Goal: Information Seeking & Learning: Learn about a topic

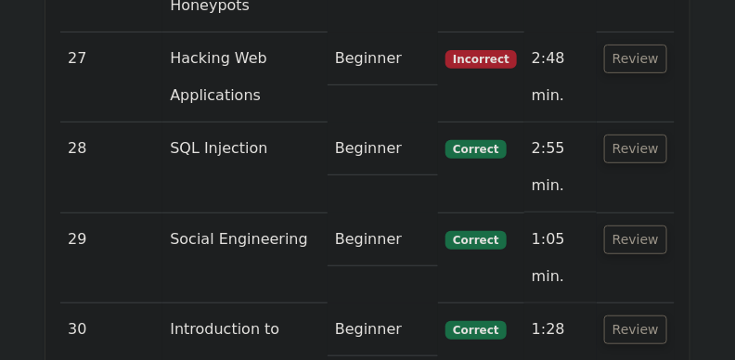
scroll to position [6002, 0]
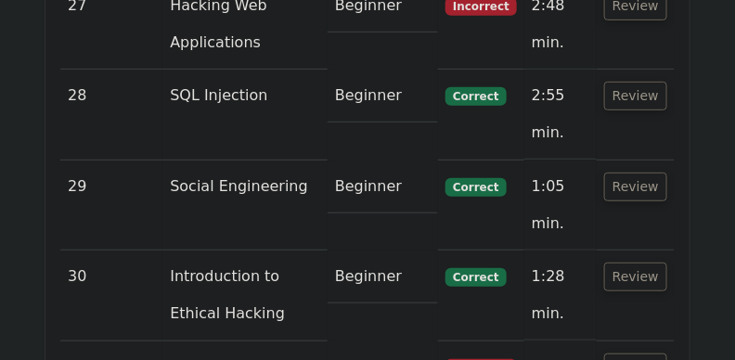
scroll to position [6058, 0]
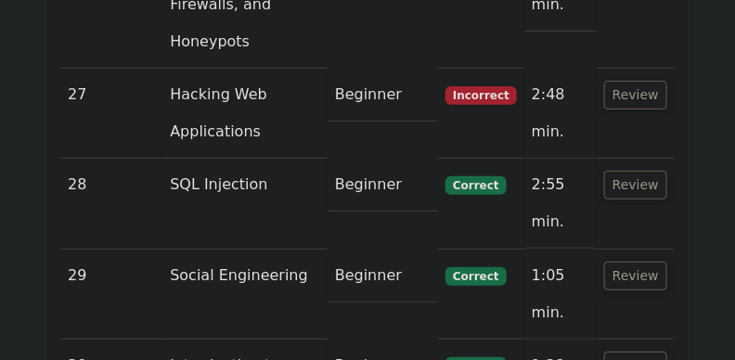
scroll to position [5965, 0]
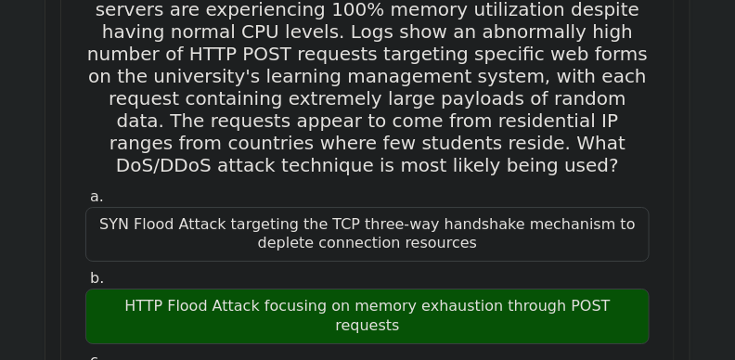
scroll to position [20302, 0]
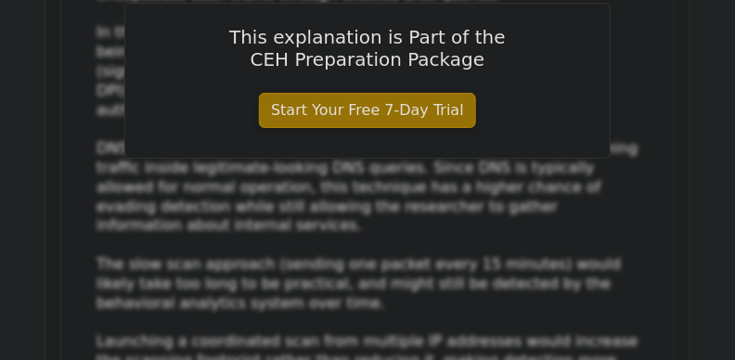
scroll to position [23477, 0]
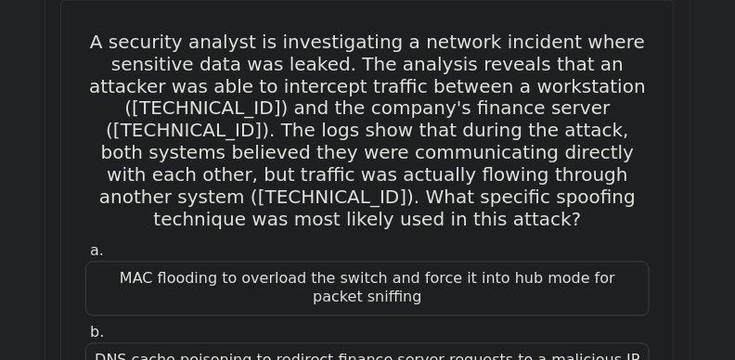
scroll to position [25650, 0]
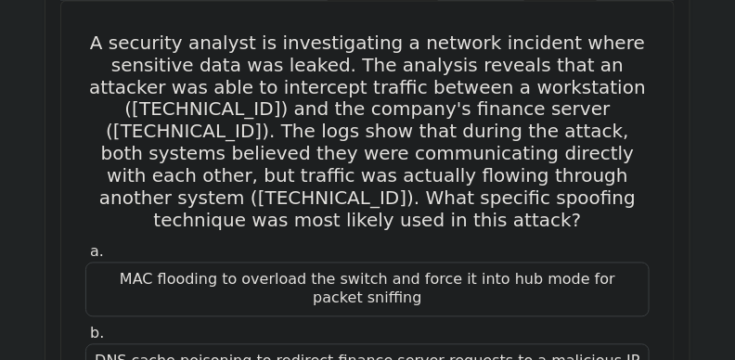
drag, startPoint x: 270, startPoint y: 75, endPoint x: 471, endPoint y: 187, distance: 229.4
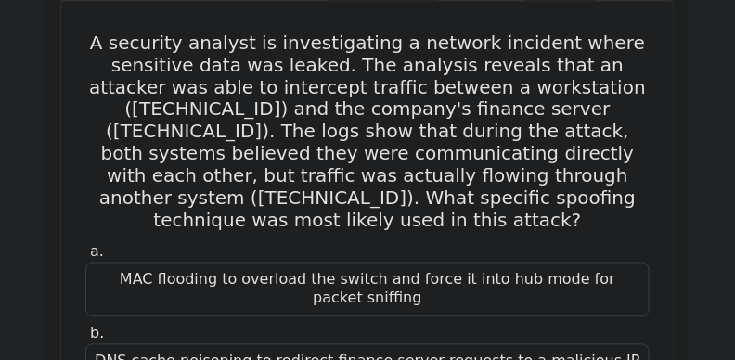
drag, startPoint x: 551, startPoint y: 208, endPoint x: 86, endPoint y: 32, distance: 496.3
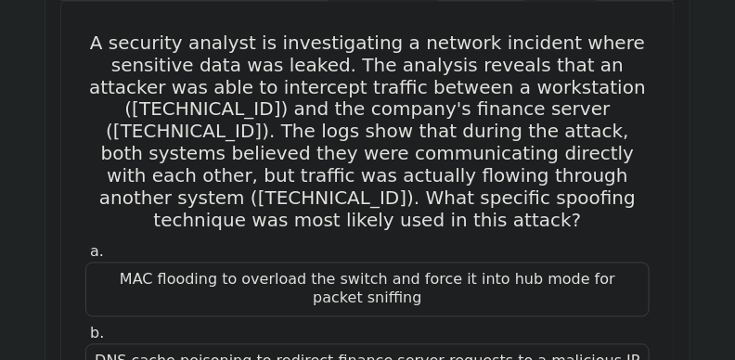
drag, startPoint x: 89, startPoint y: 25, endPoint x: 536, endPoint y: 203, distance: 480.9
drag, startPoint x: 49, startPoint y: 24, endPoint x: 126, endPoint y: 20, distance: 77.2
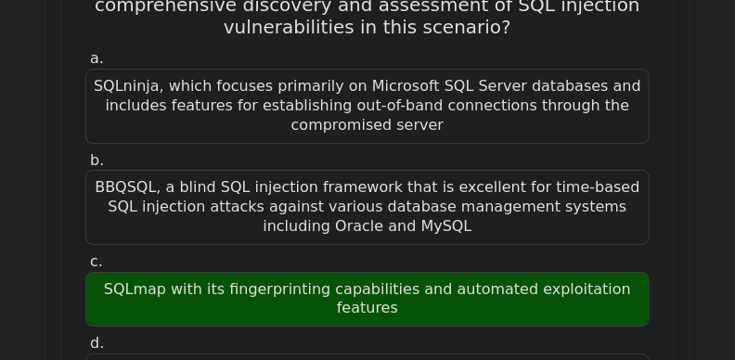
scroll to position [29253, 0]
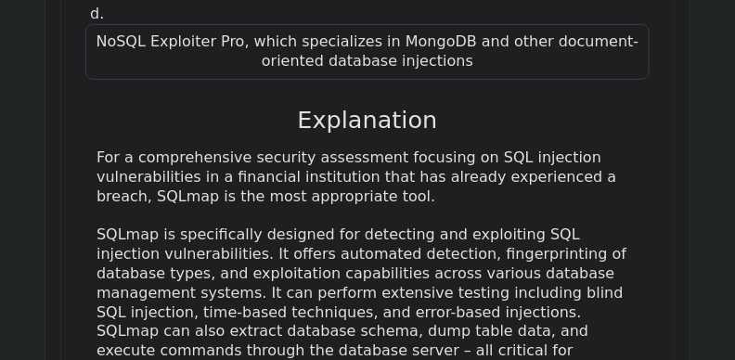
scroll to position [29587, 0]
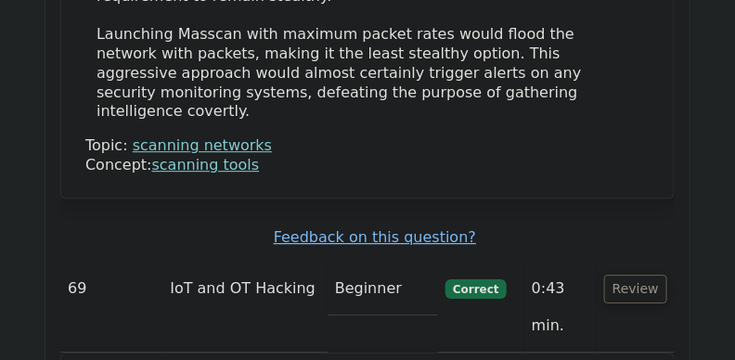
scroll to position [37870, 0]
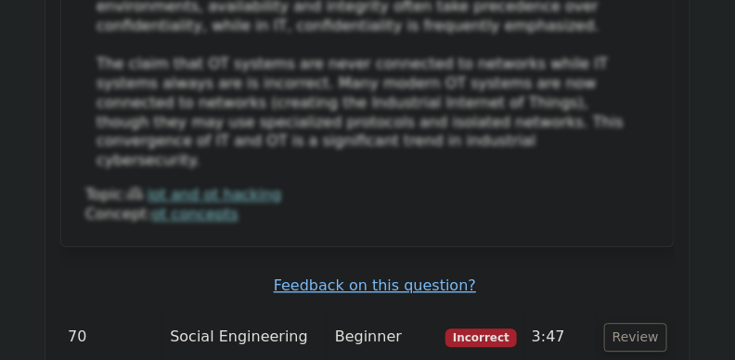
scroll to position [39114, 0]
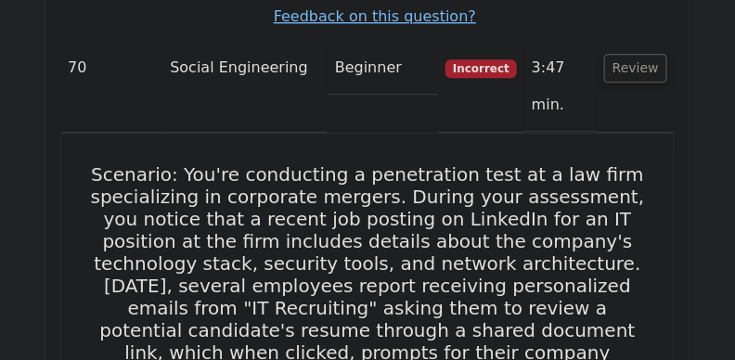
scroll to position [39411, 0]
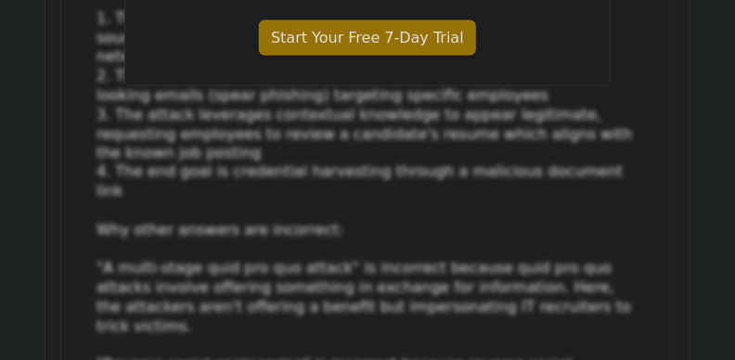
scroll to position [40321, 0]
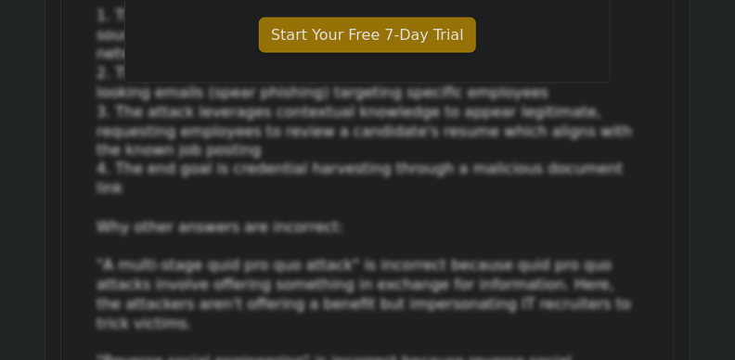
drag, startPoint x: 143, startPoint y: 89, endPoint x: 537, endPoint y: 182, distance: 404.5
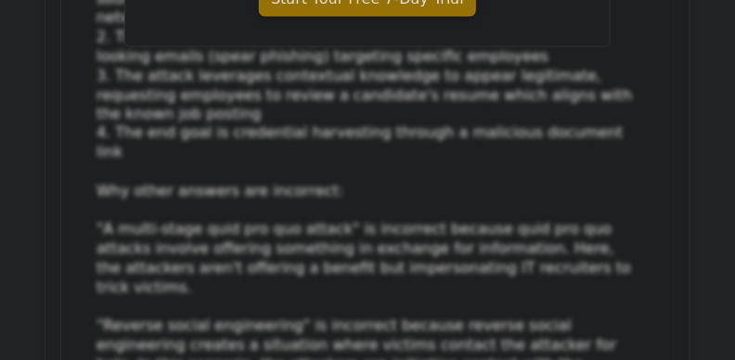
scroll to position [40358, 0]
drag, startPoint x: 58, startPoint y: 61, endPoint x: 568, endPoint y: 58, distance: 510.7
drag, startPoint x: 64, startPoint y: 69, endPoint x: 630, endPoint y: 57, distance: 565.6
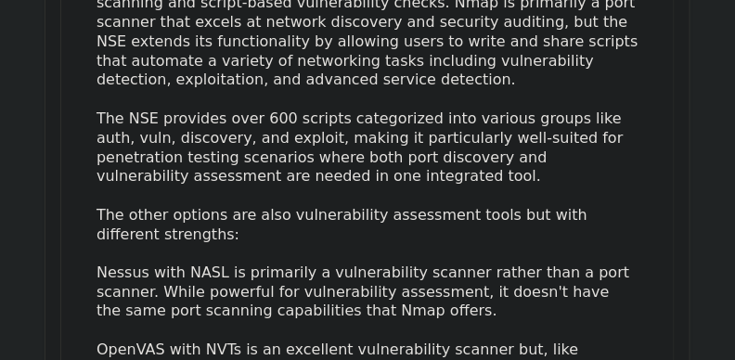
scroll to position [41695, 0]
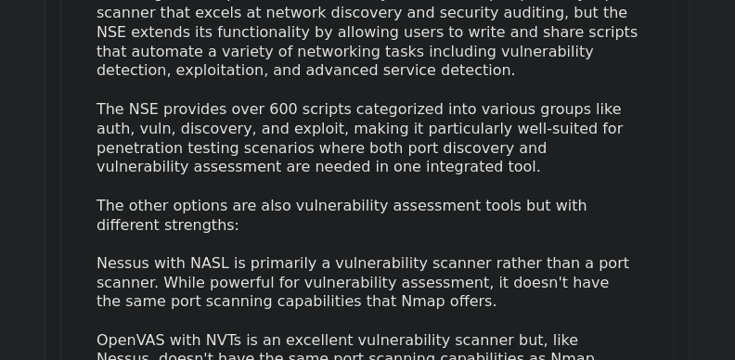
scroll to position [41639, 0]
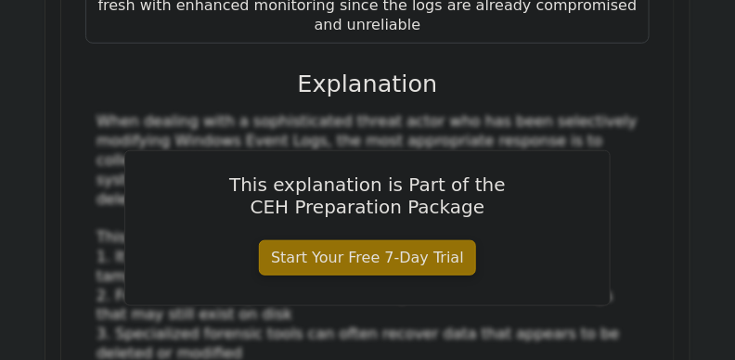
scroll to position [42954, 0]
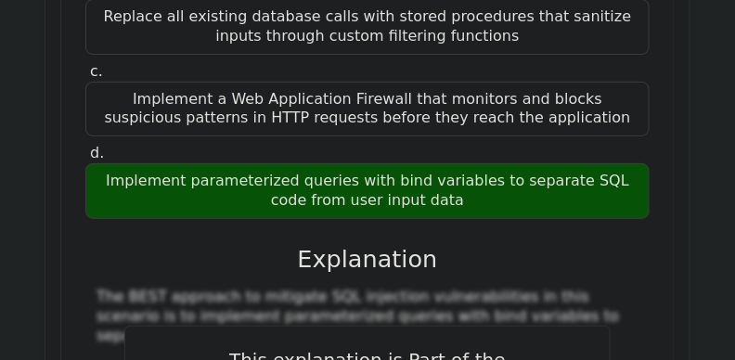
scroll to position [44217, 0]
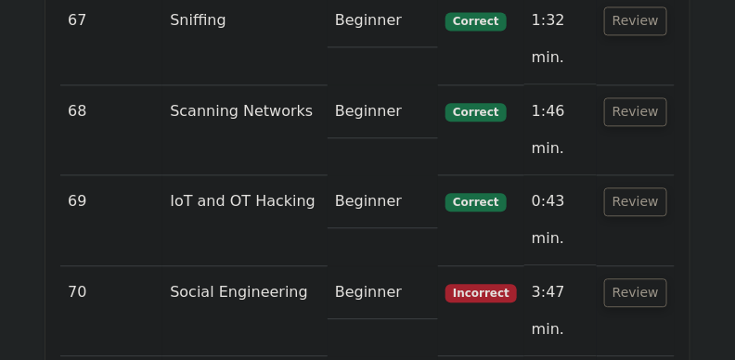
scroll to position [9702, 0]
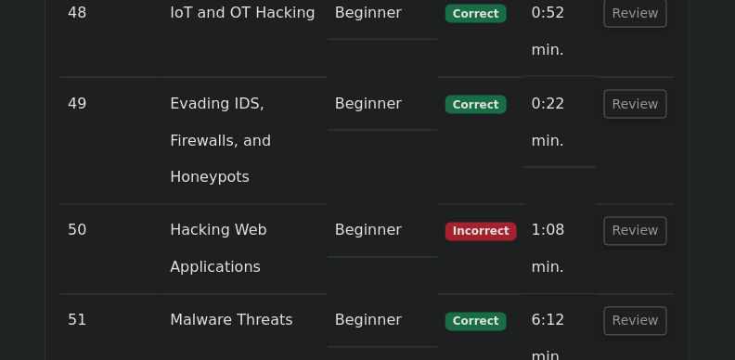
scroll to position [7918, 0]
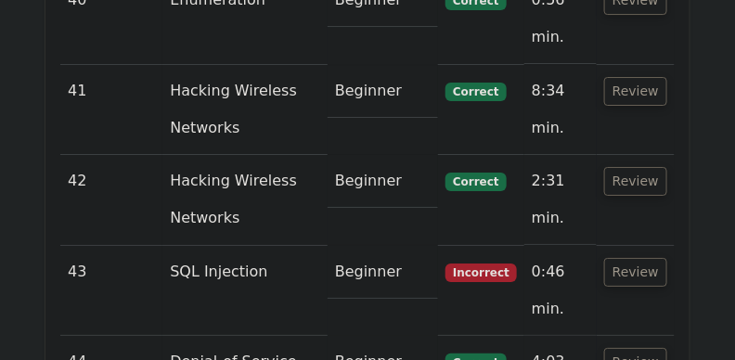
scroll to position [7253, 0]
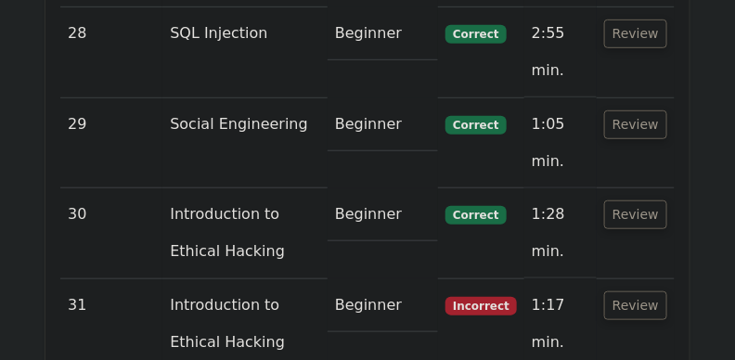
scroll to position [6050, 0]
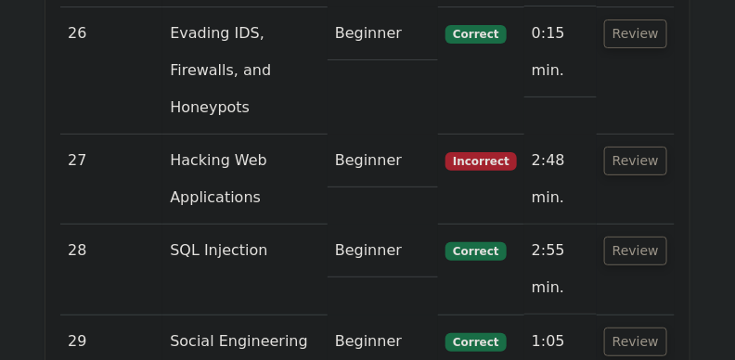
scroll to position [5882, 0]
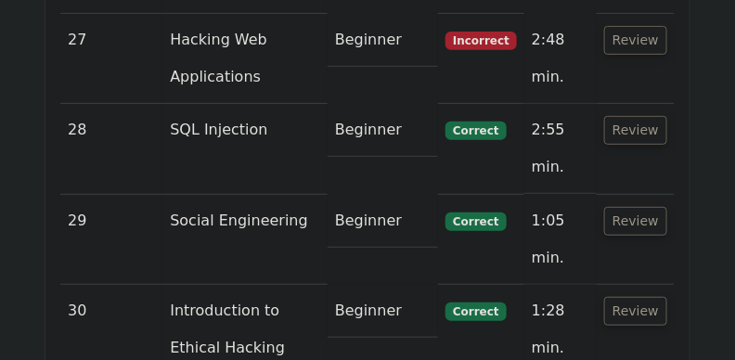
scroll to position [6081, 0]
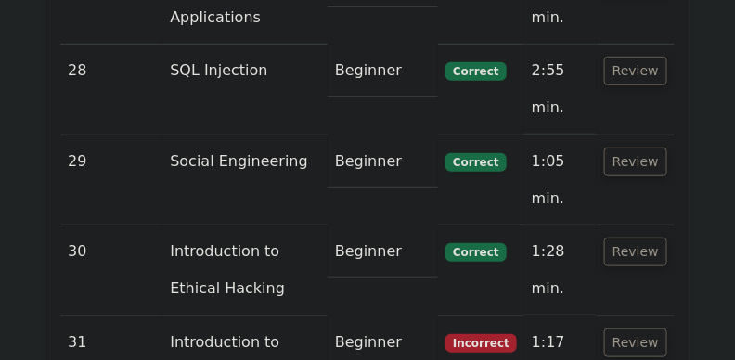
drag, startPoint x: 80, startPoint y: 175, endPoint x: 742, endPoint y: 187, distance: 662.1
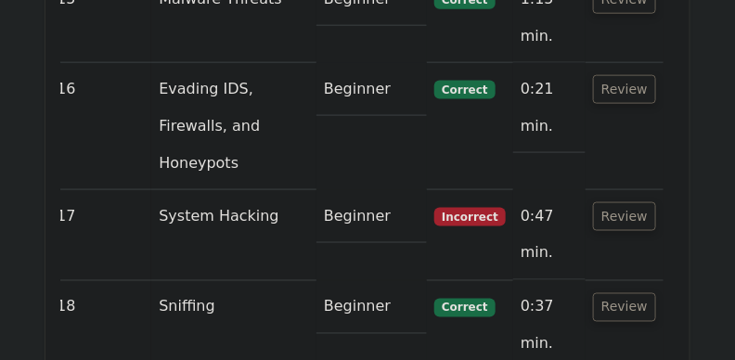
scroll to position [4948, 0]
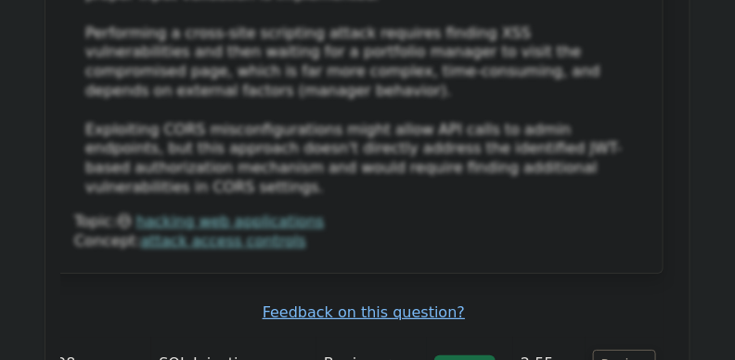
scroll to position [7351, 0]
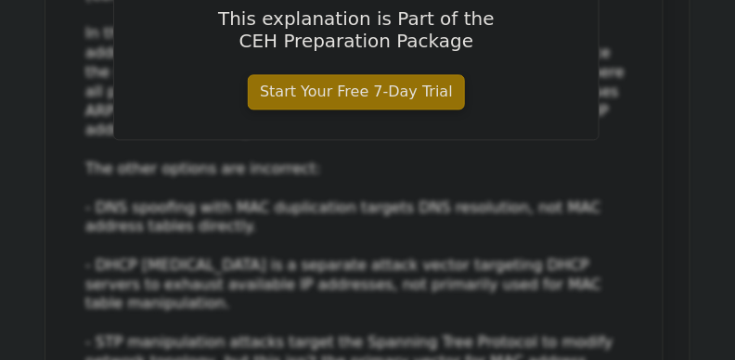
scroll to position [9654, 0]
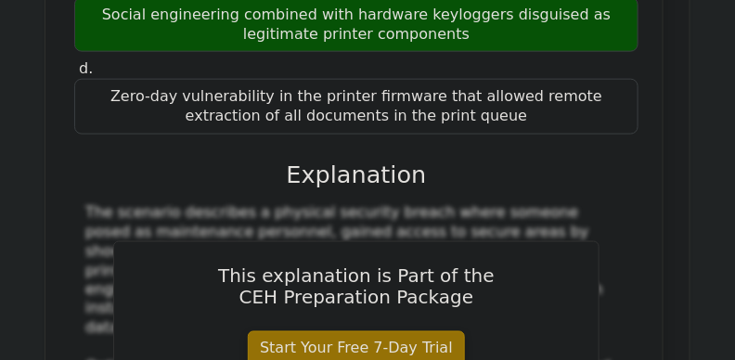
scroll to position [10750, 0]
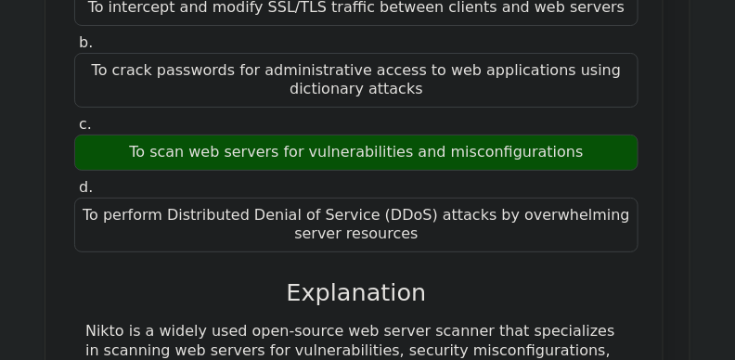
scroll to position [11845, 0]
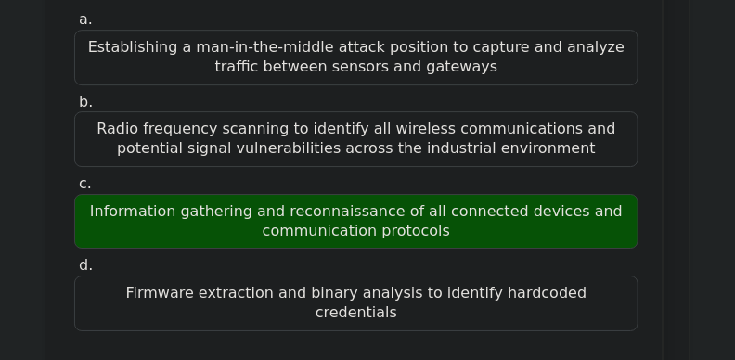
scroll to position [12978, 0]
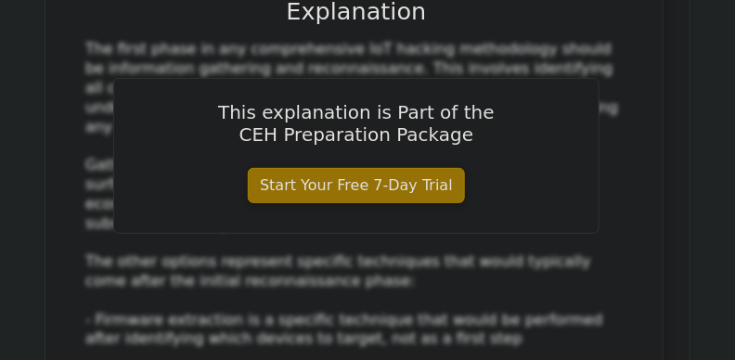
scroll to position [13411, 0]
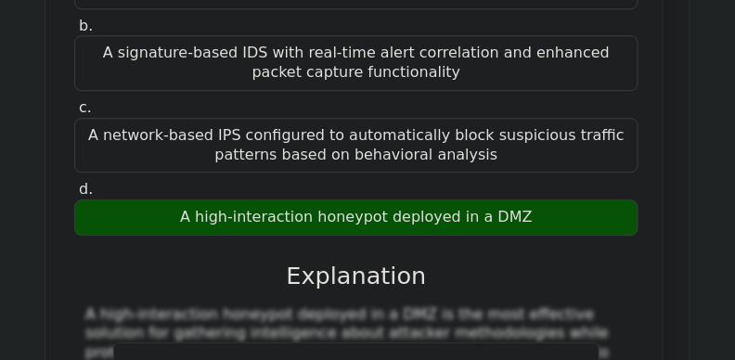
scroll to position [14309, 0]
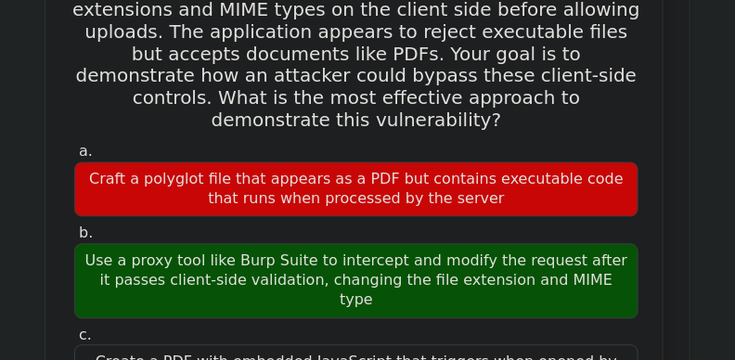
scroll to position [15386, 0]
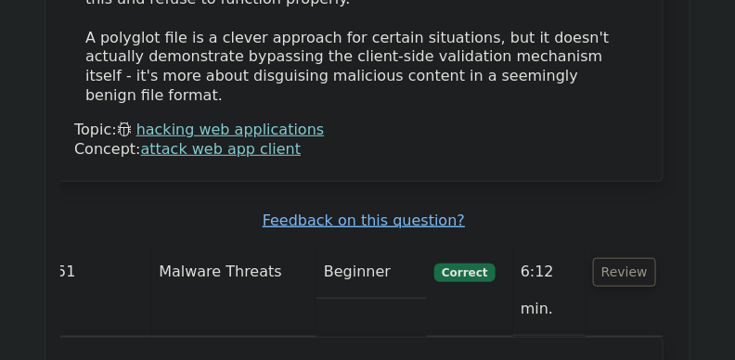
scroll to position [16370, 0]
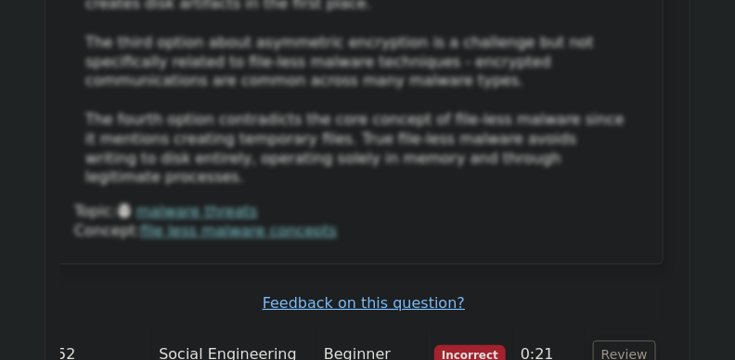
scroll to position [17540, 0]
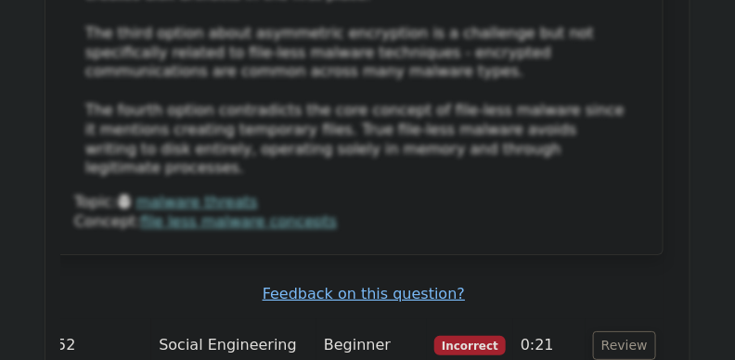
scroll to position [17484, 0]
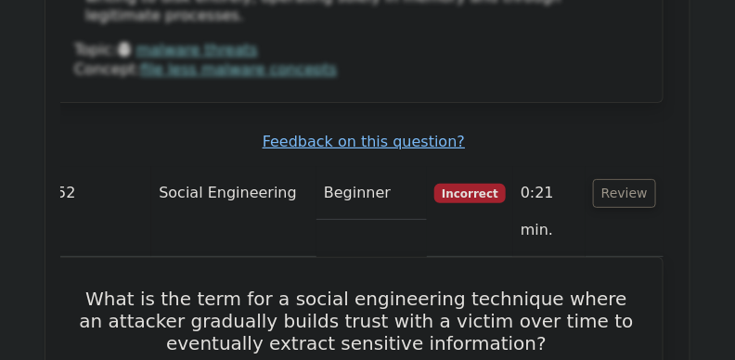
scroll to position [17652, 0]
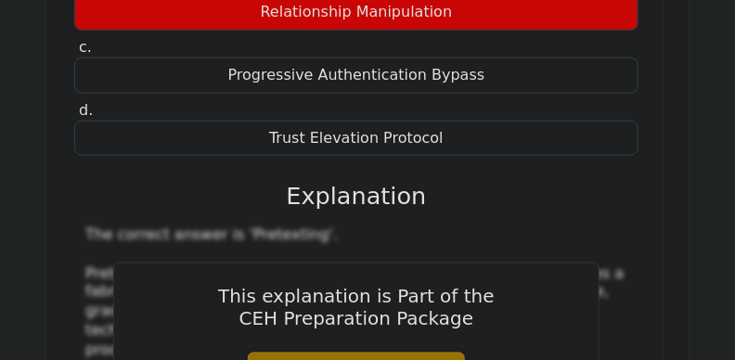
scroll to position [18097, 0]
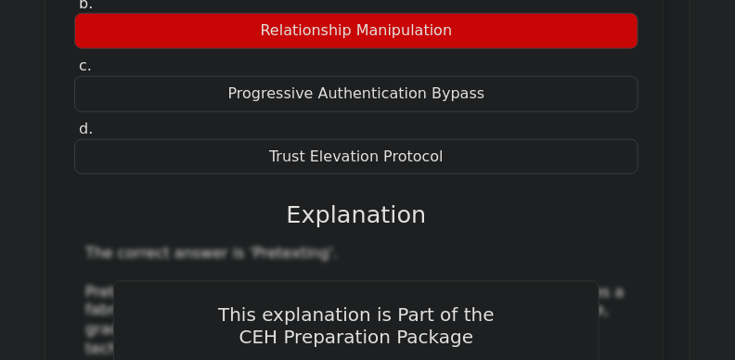
drag, startPoint x: 594, startPoint y: 133, endPoint x: 689, endPoint y: 84, distance: 106.3
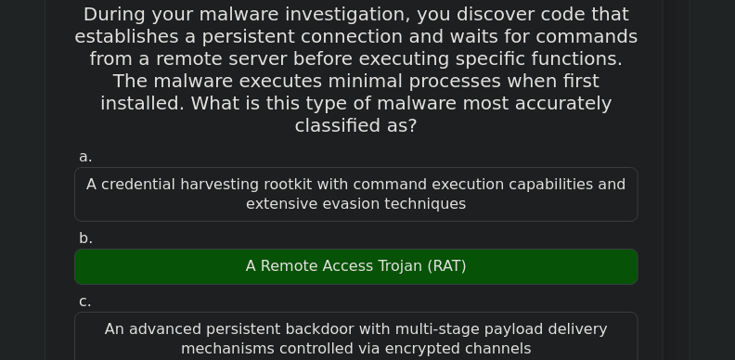
scroll to position [18989, 0]
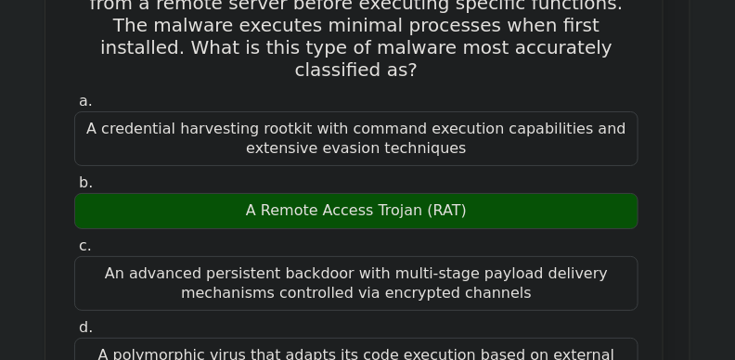
scroll to position [19044, 0]
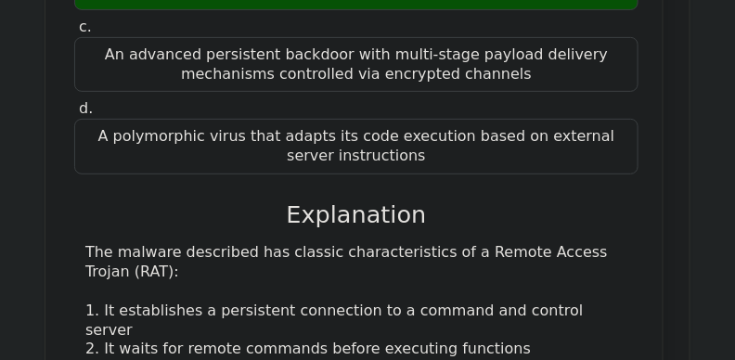
scroll to position [18828, 0]
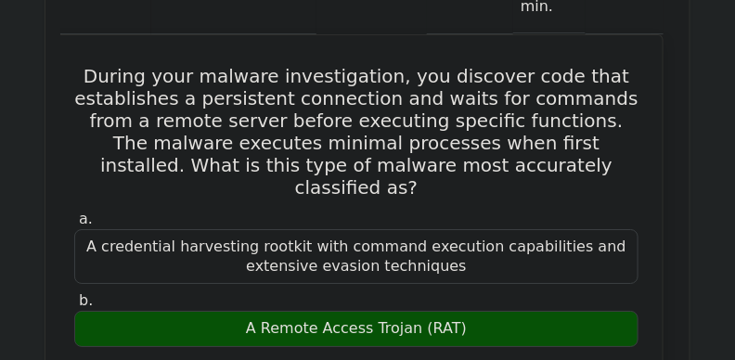
scroll to position [18937, 0]
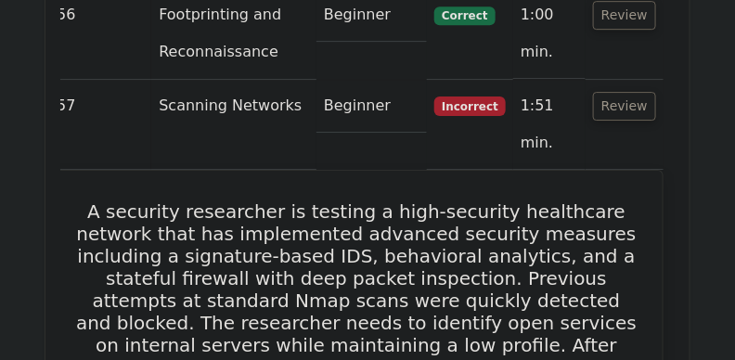
scroll to position [20404, 0]
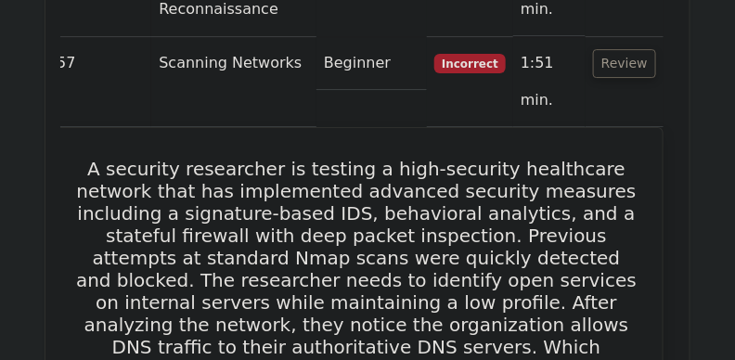
scroll to position [20422, 0]
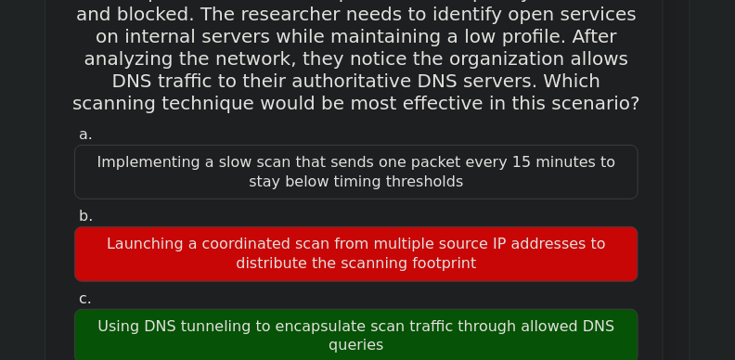
scroll to position [20645, 0]
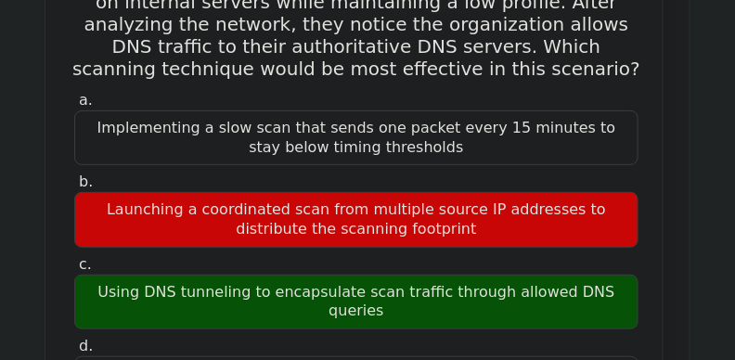
scroll to position [20701, 0]
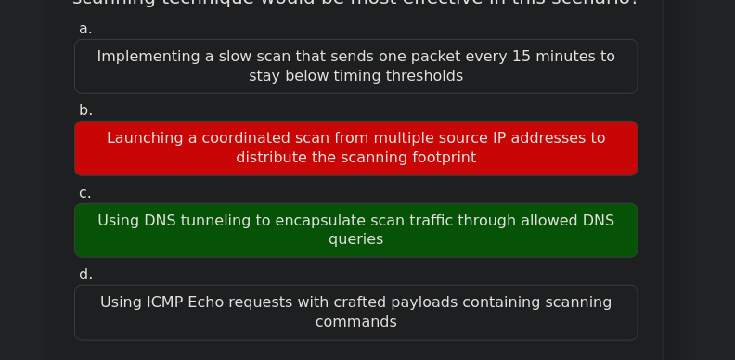
scroll to position [20775, 0]
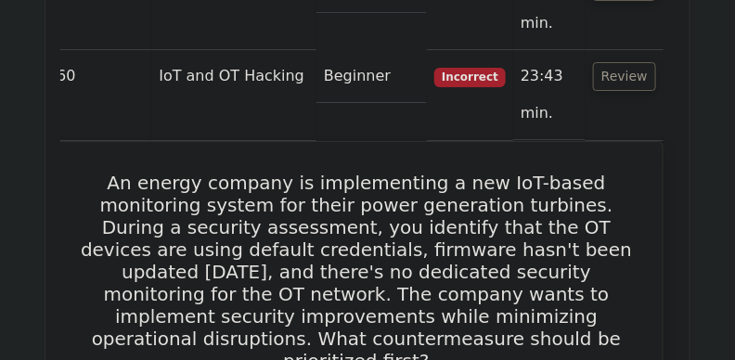
scroll to position [21964, 0]
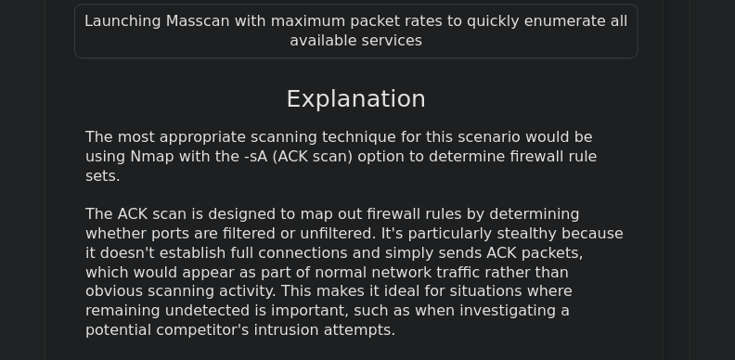
scroll to position [24638, 0]
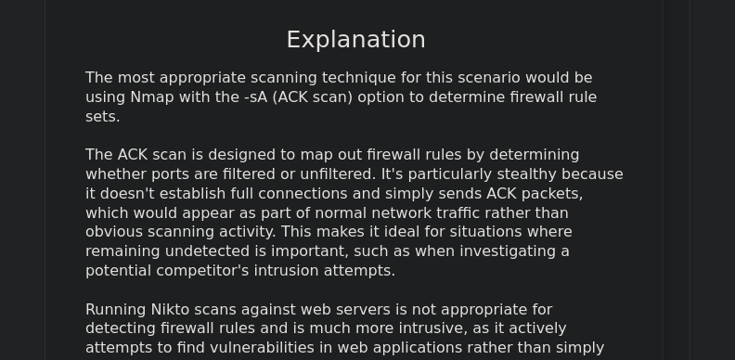
scroll to position [24694, 0]
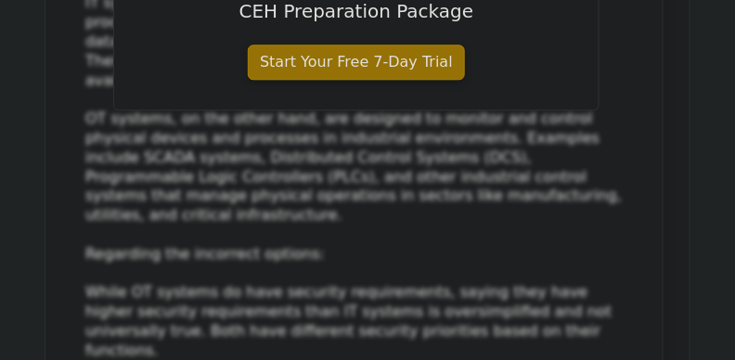
scroll to position [26012, 0]
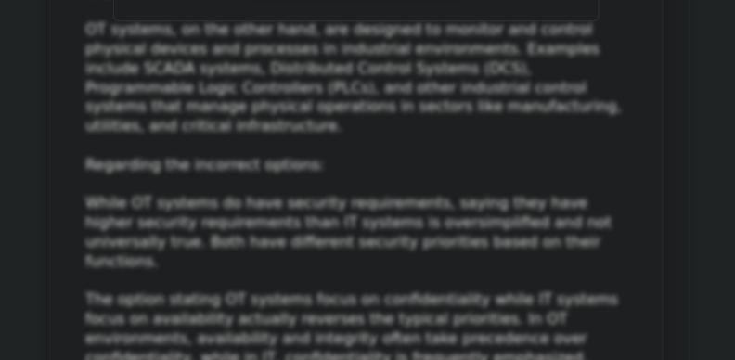
scroll to position [26086, 0]
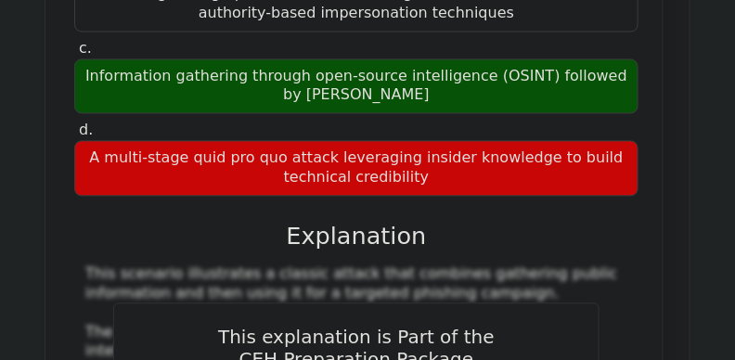
scroll to position [27238, 0]
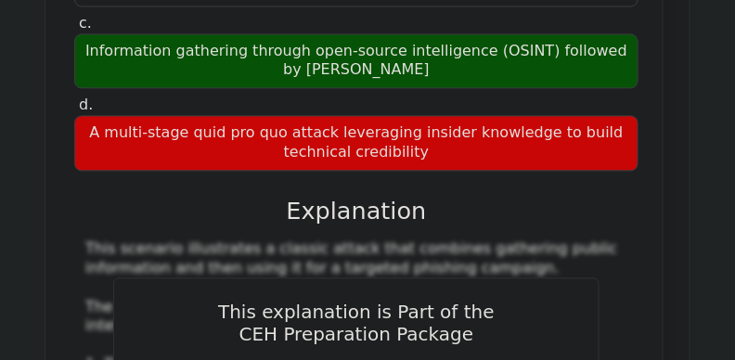
scroll to position [27256, 0]
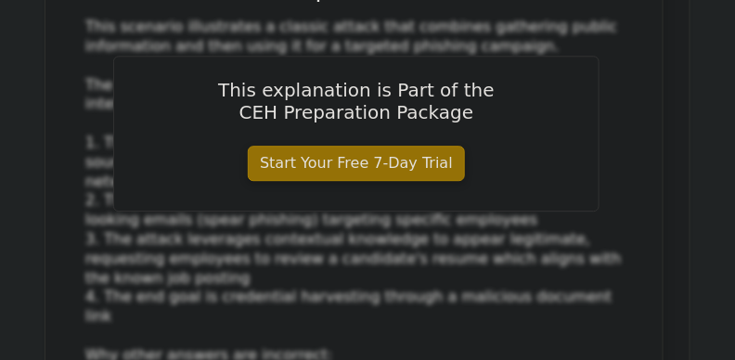
scroll to position [27479, 0]
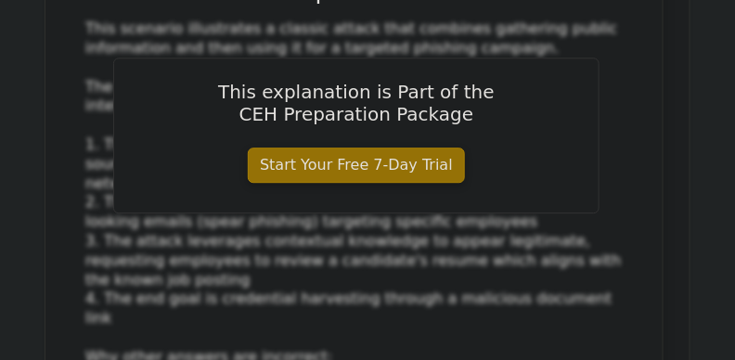
drag, startPoint x: 74, startPoint y: 21, endPoint x: 623, endPoint y: 241, distance: 591.2
